Goal: Information Seeking & Learning: Learn about a topic

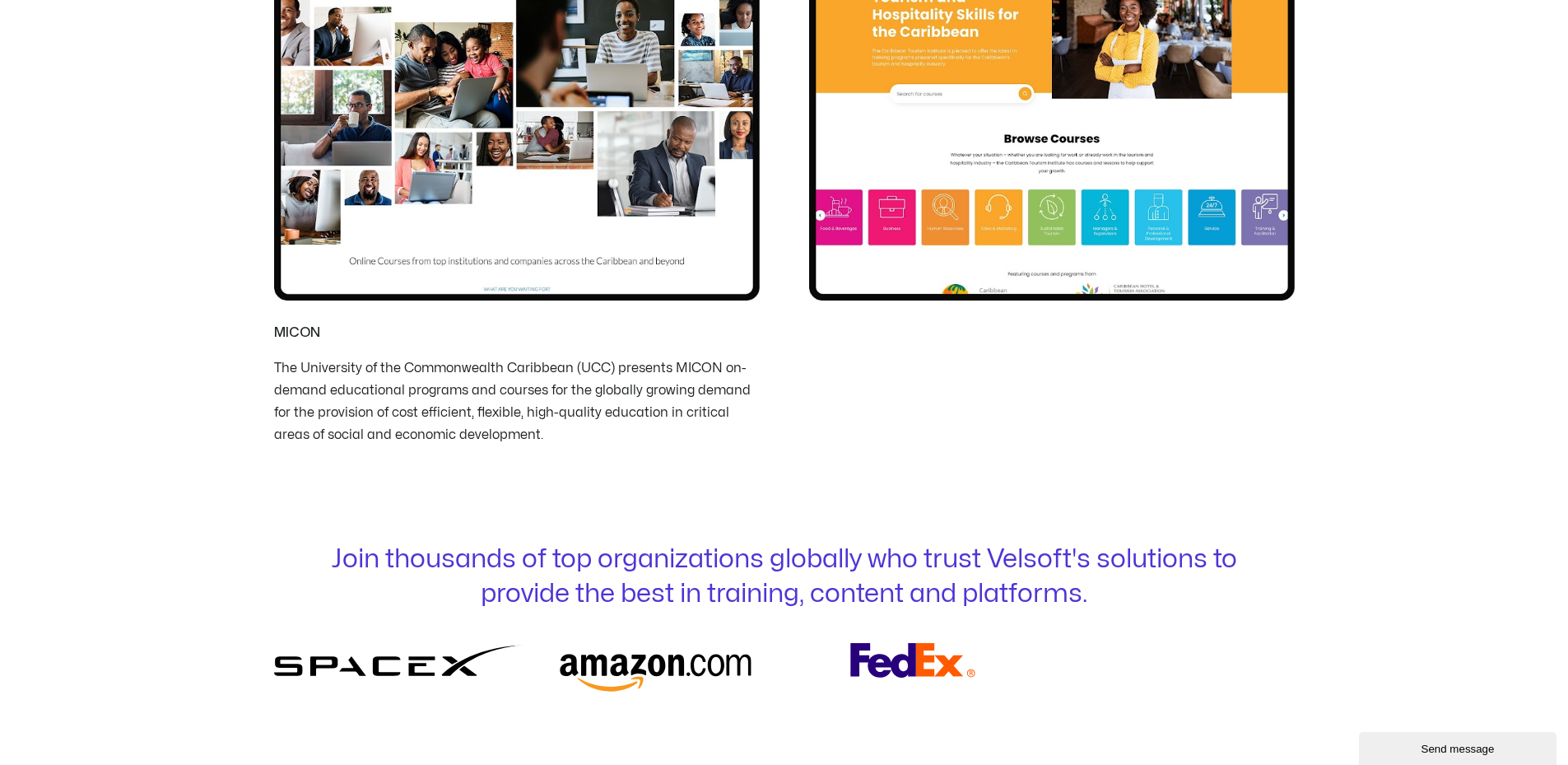
scroll to position [6527, 0]
